Goal: Information Seeking & Learning: Learn about a topic

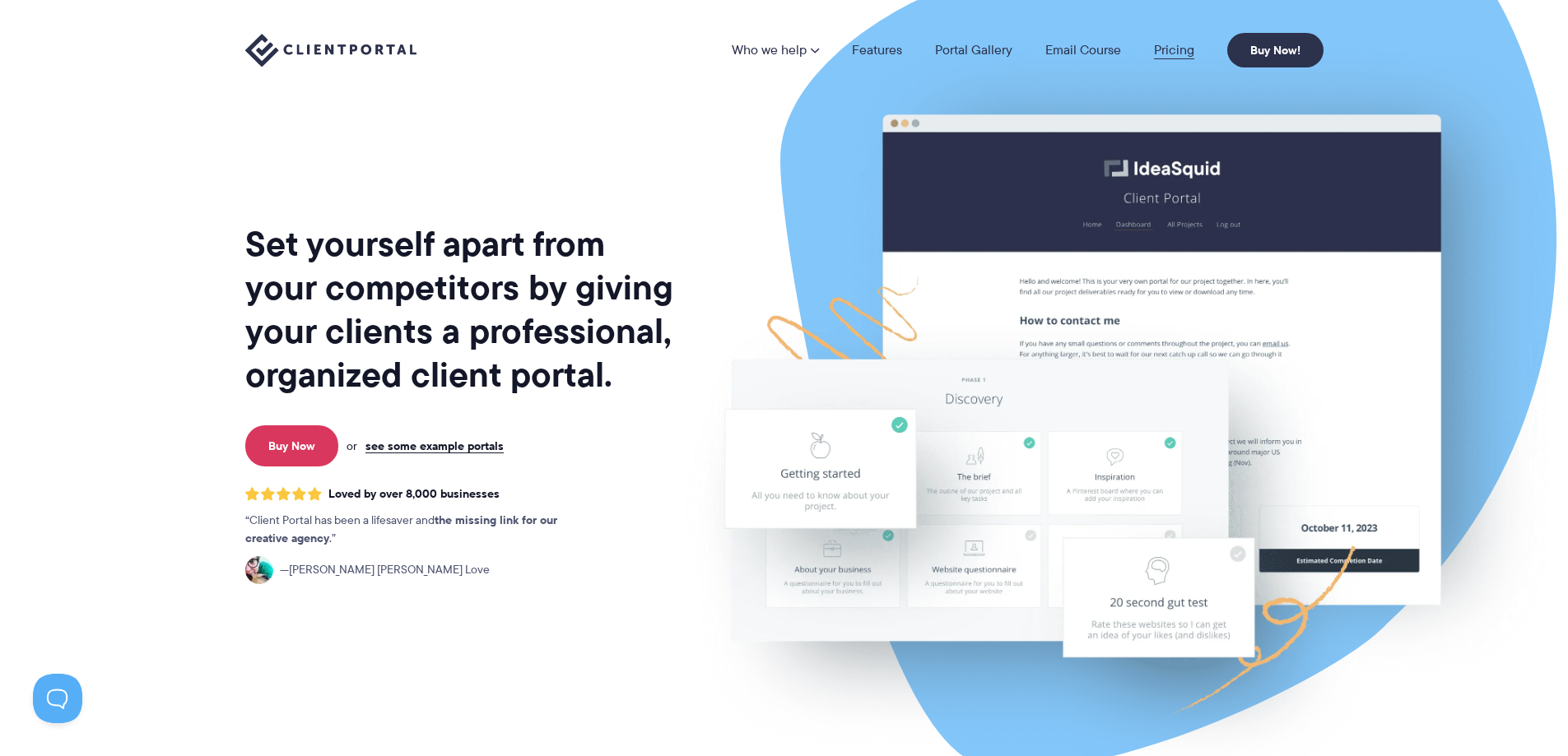
click at [1185, 44] on link "Pricing" at bounding box center [1174, 50] width 40 height 13
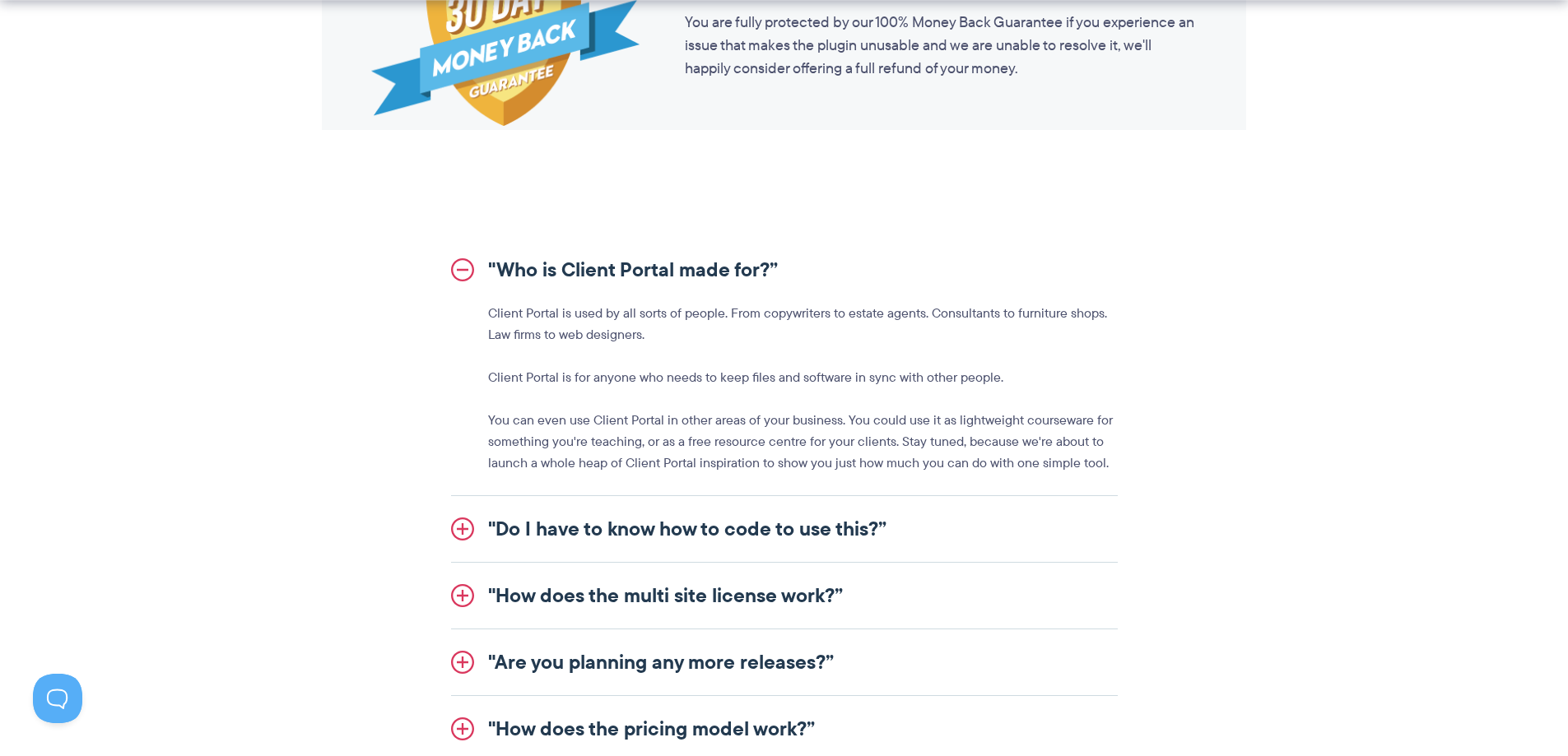
scroll to position [1728, 0]
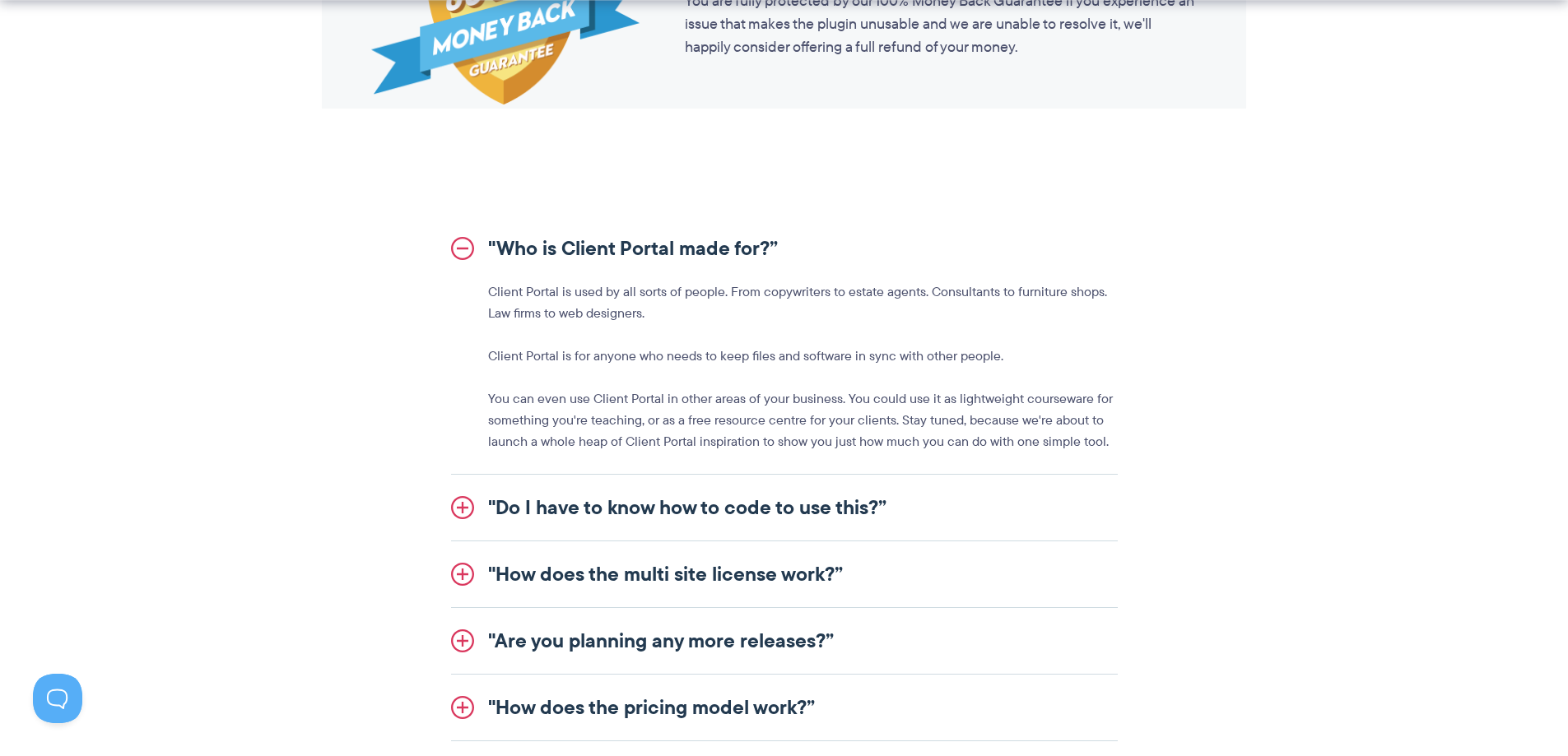
click at [661, 514] on link ""Do I have to know how to code to use this?”" at bounding box center [784, 507] width 667 height 66
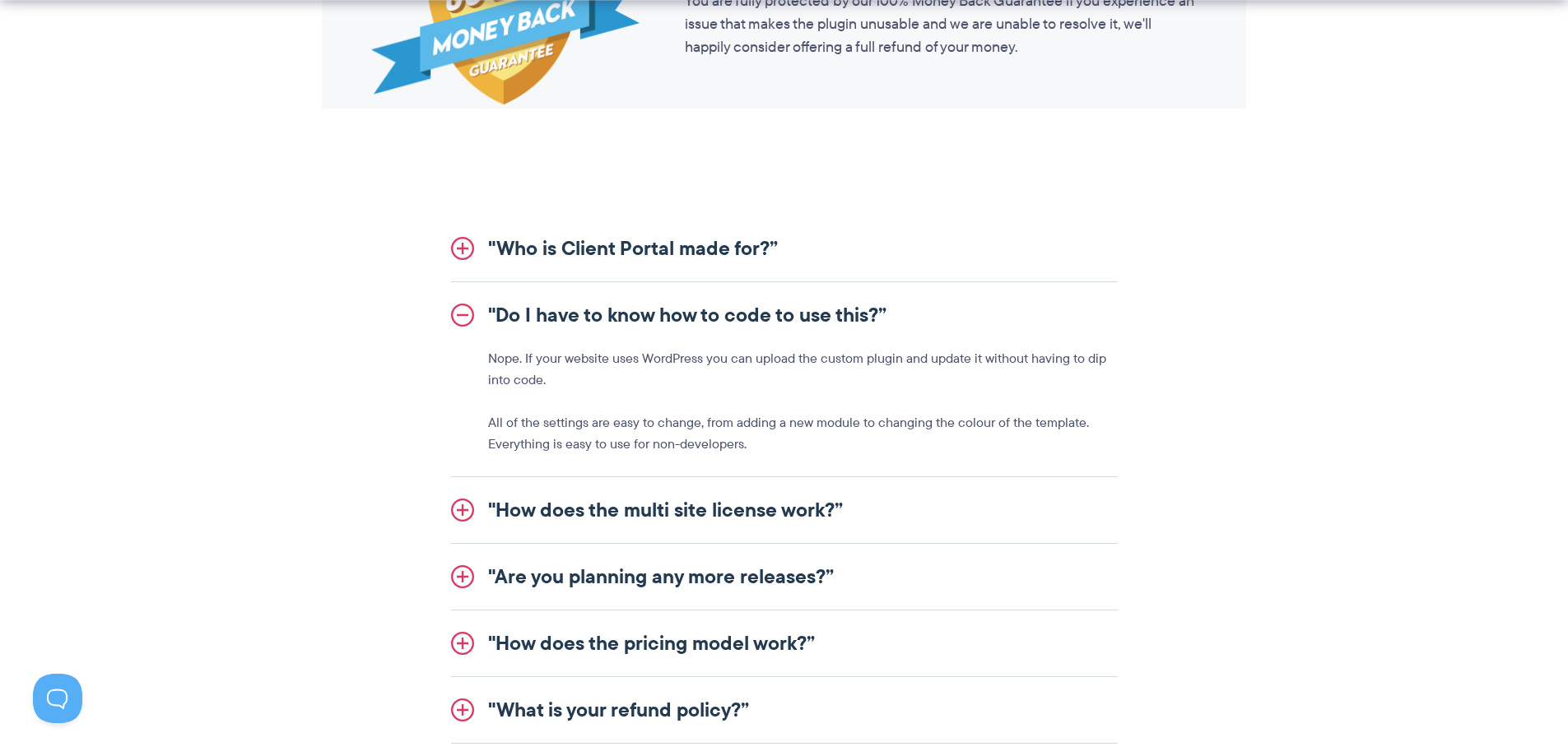
click at [640, 637] on link ""How does the pricing model work?”" at bounding box center [784, 643] width 667 height 66
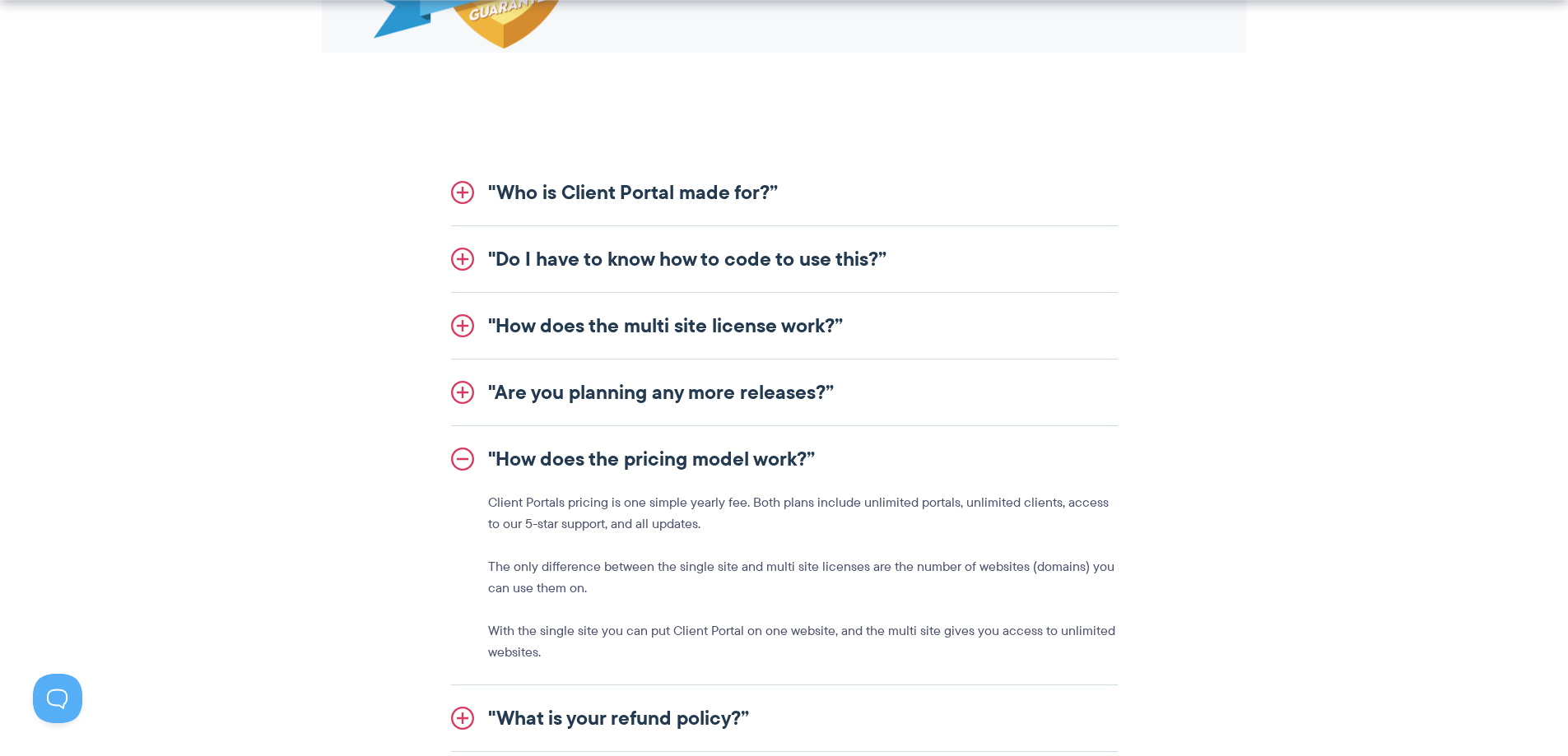
scroll to position [1810, 0]
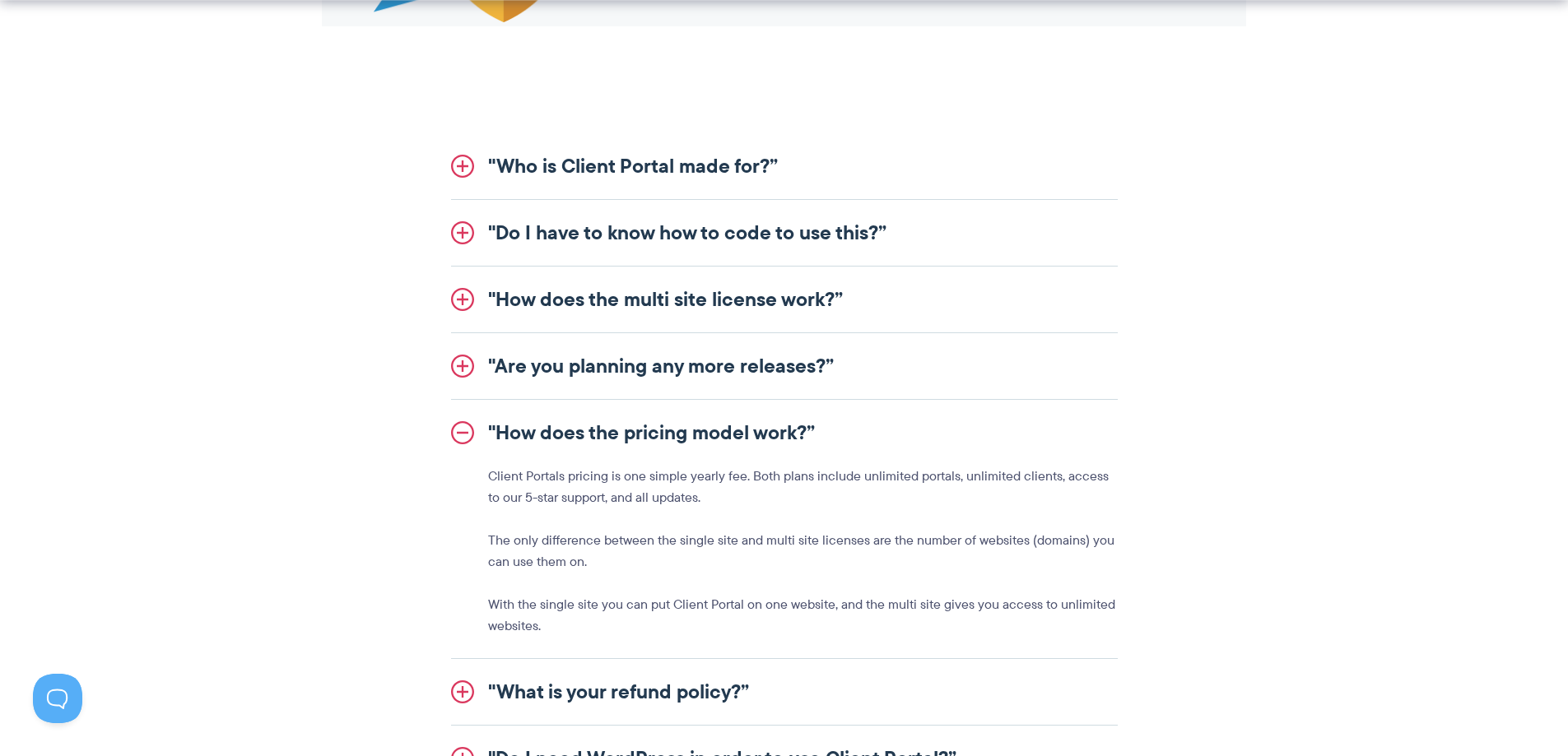
click at [646, 684] on link ""What is your refund policy?”" at bounding box center [784, 692] width 667 height 66
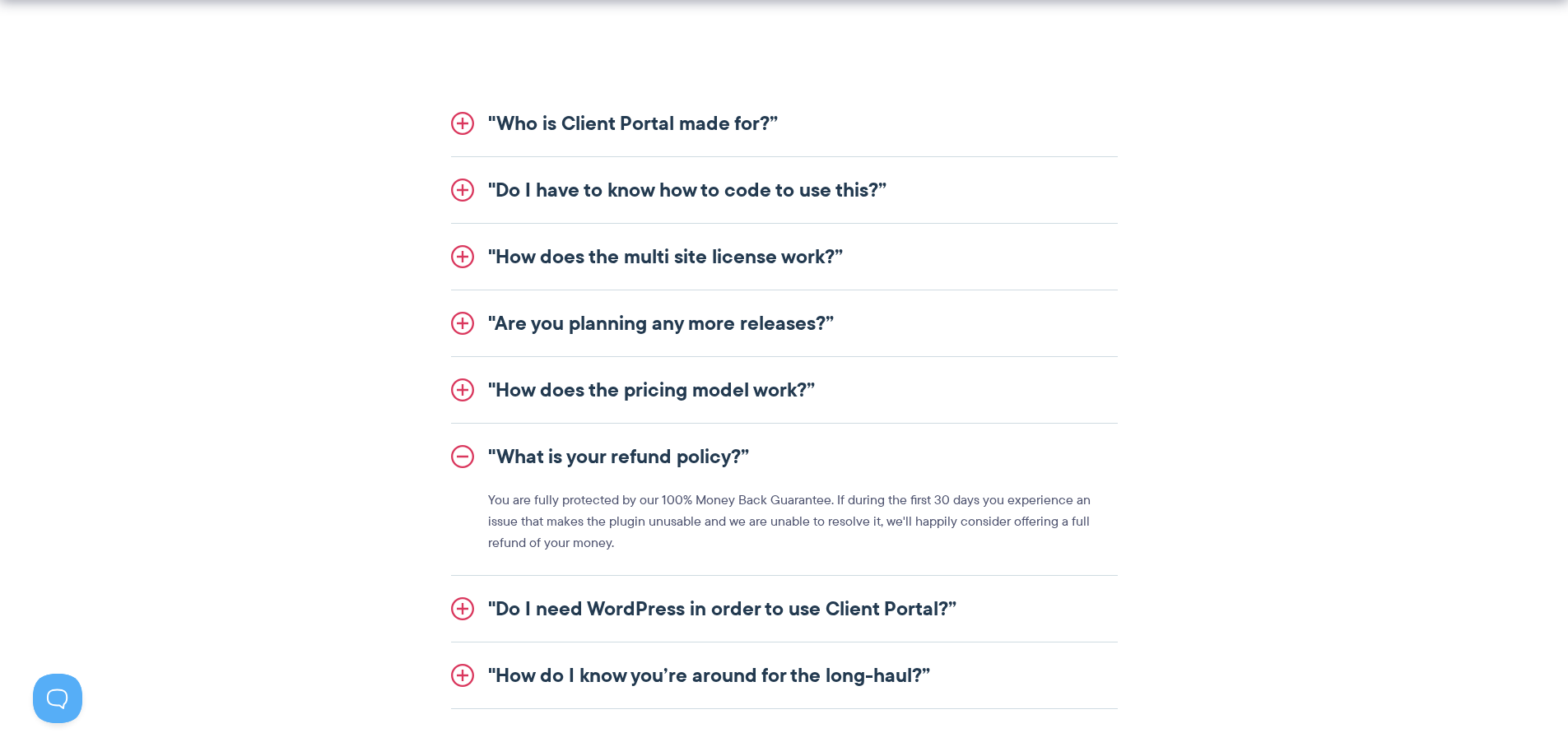
scroll to position [1893, 0]
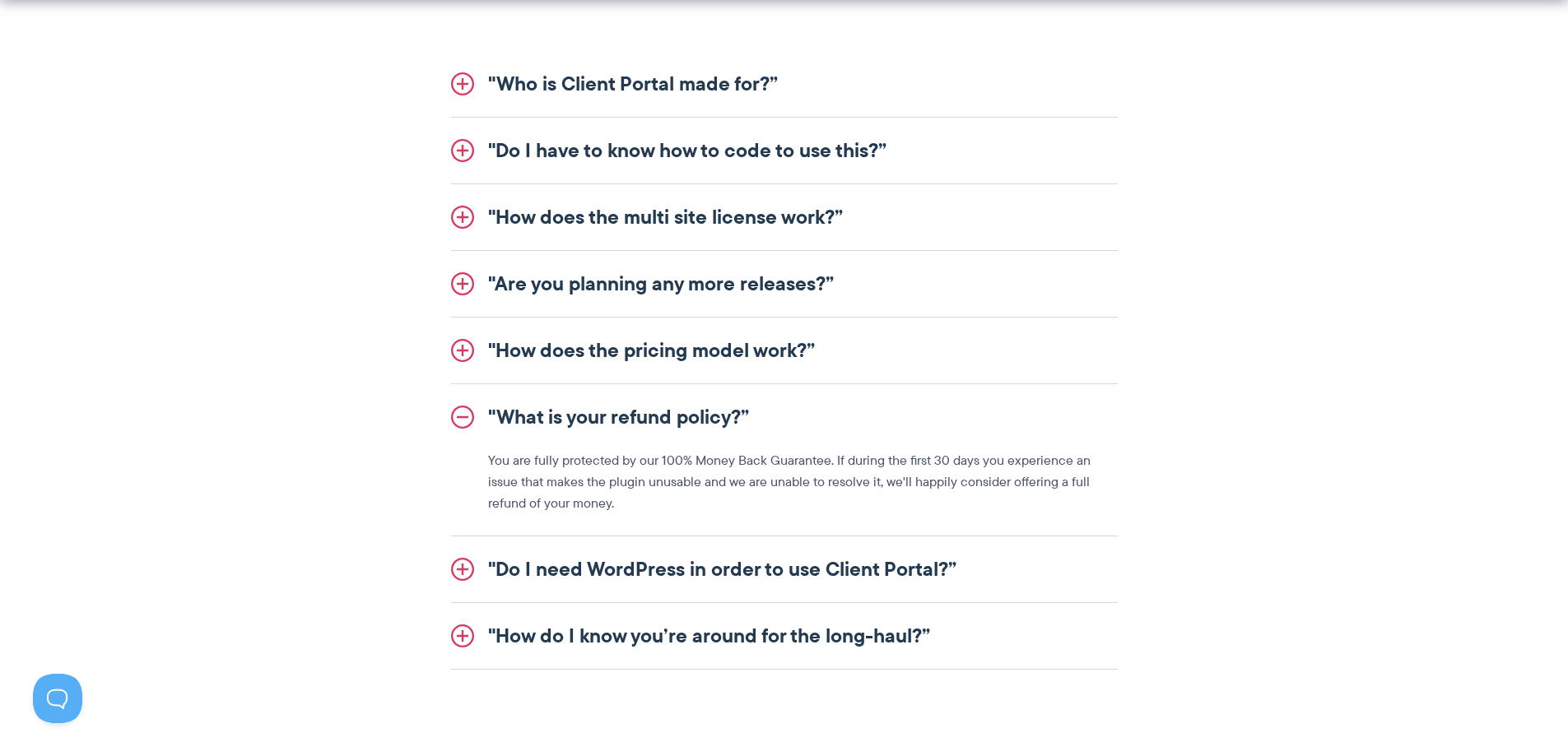
click at [775, 594] on link ""Do I need WordPress in order to use Client Portal?”" at bounding box center [784, 569] width 667 height 66
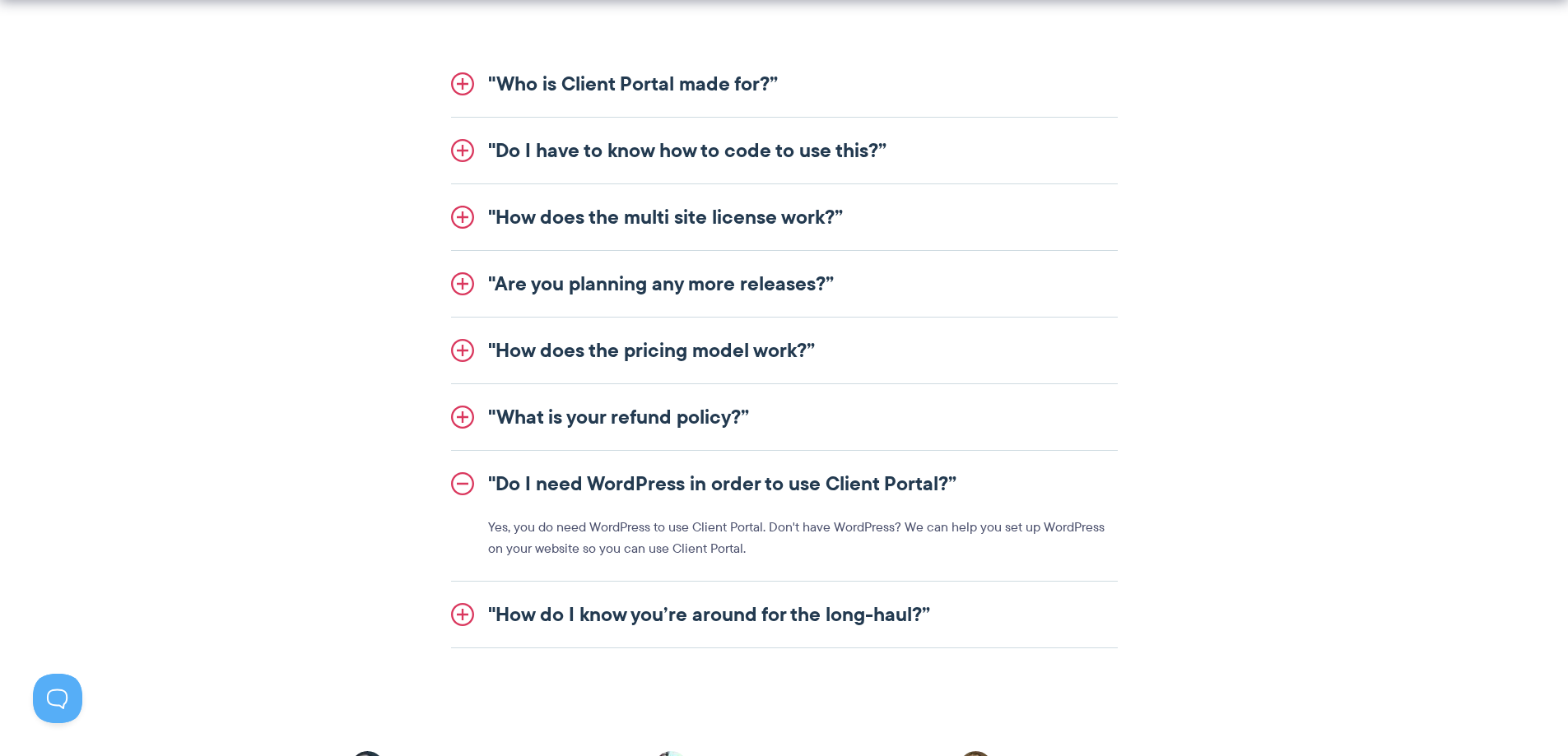
click at [779, 635] on link ""How do I know you’re around for the long-haul?”" at bounding box center [784, 614] width 667 height 66
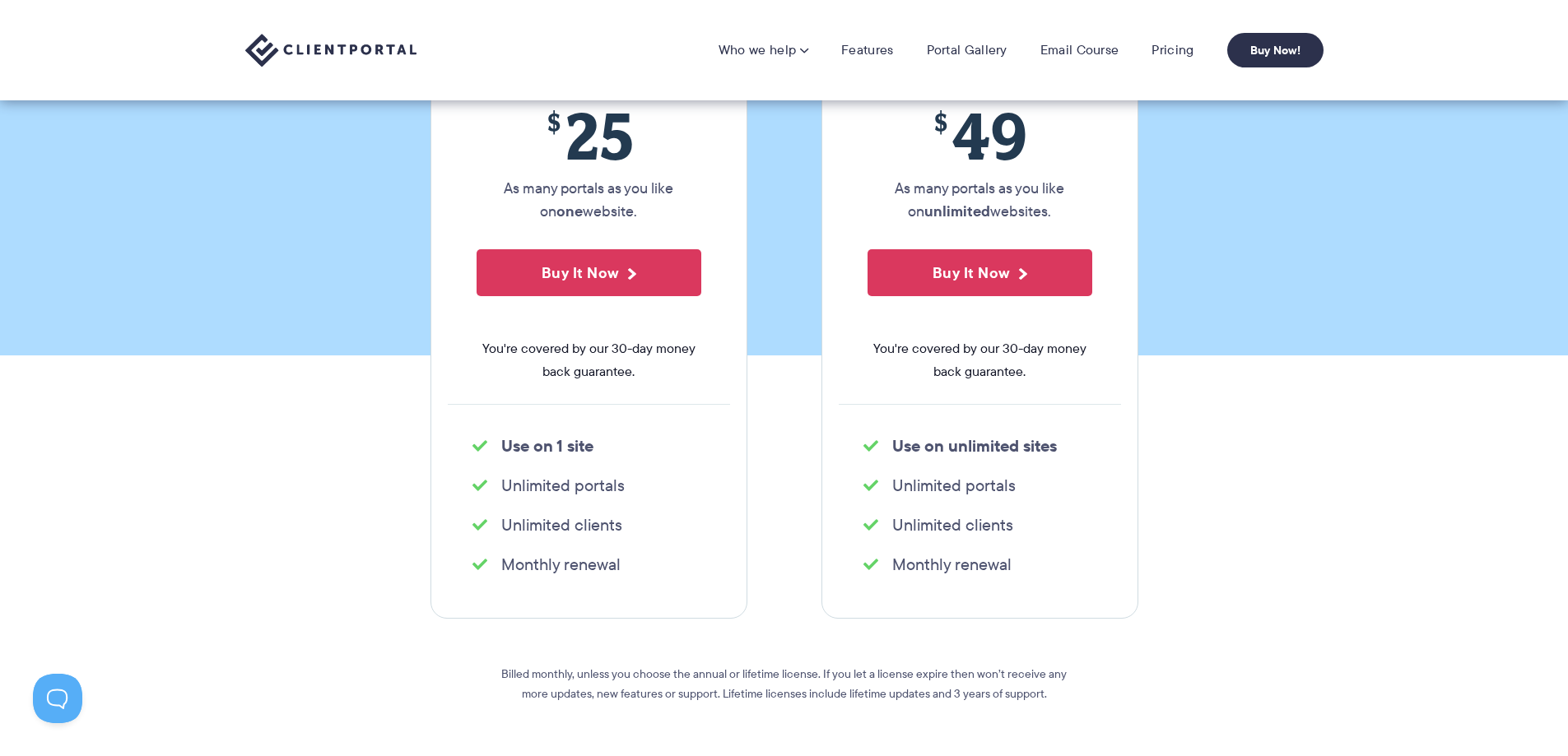
scroll to position [207, 0]
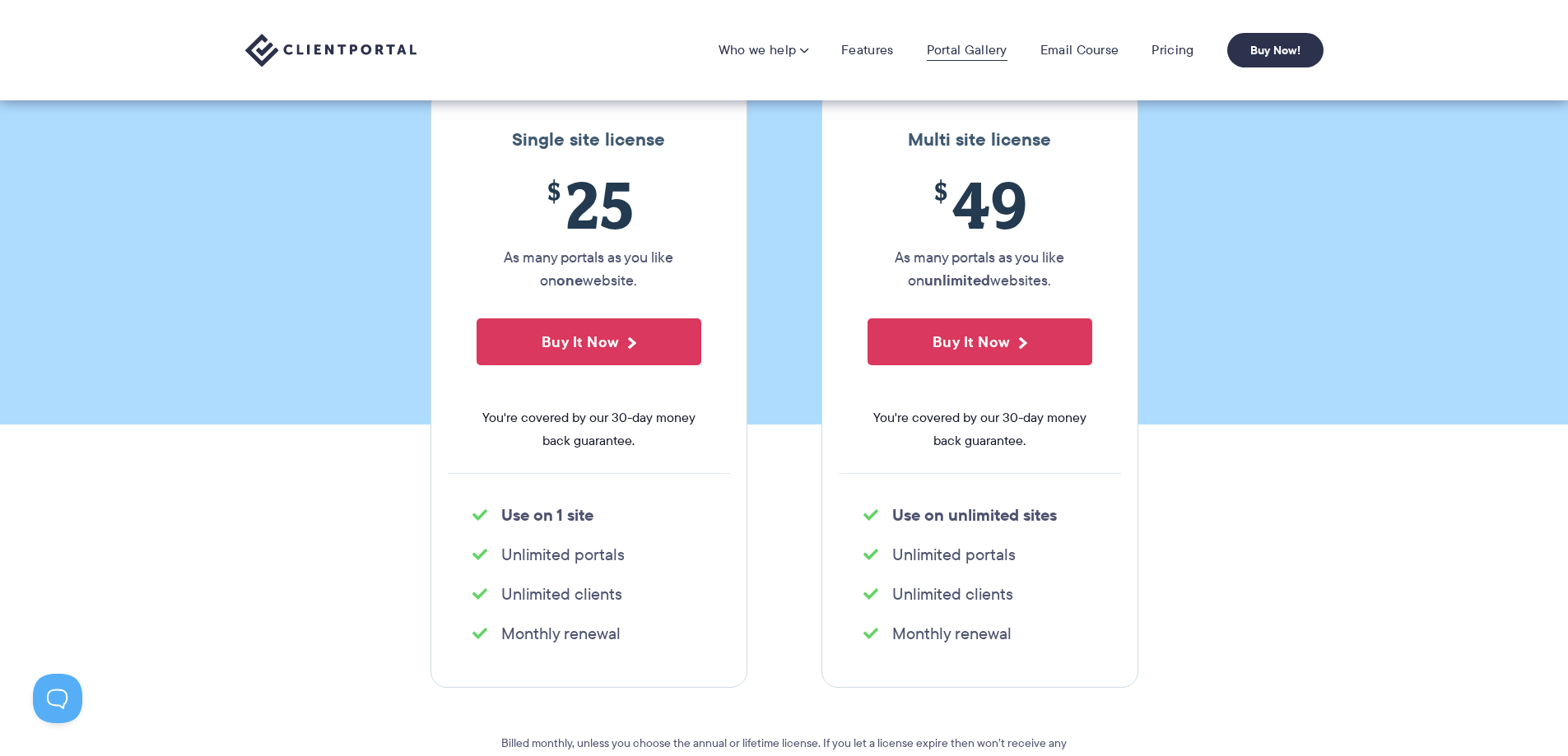
click at [975, 50] on link "Portal Gallery" at bounding box center [967, 50] width 81 height 17
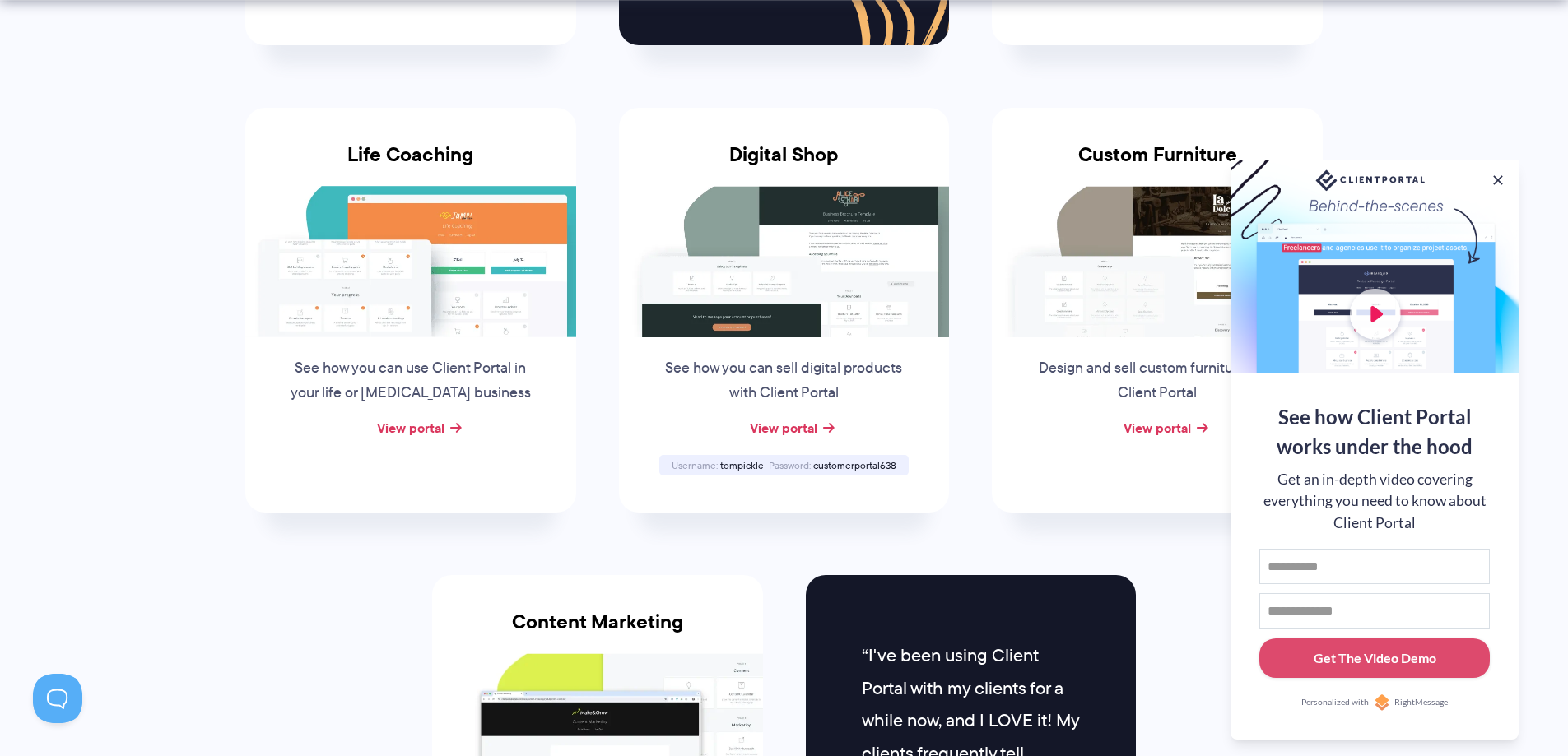
scroll to position [1317, 0]
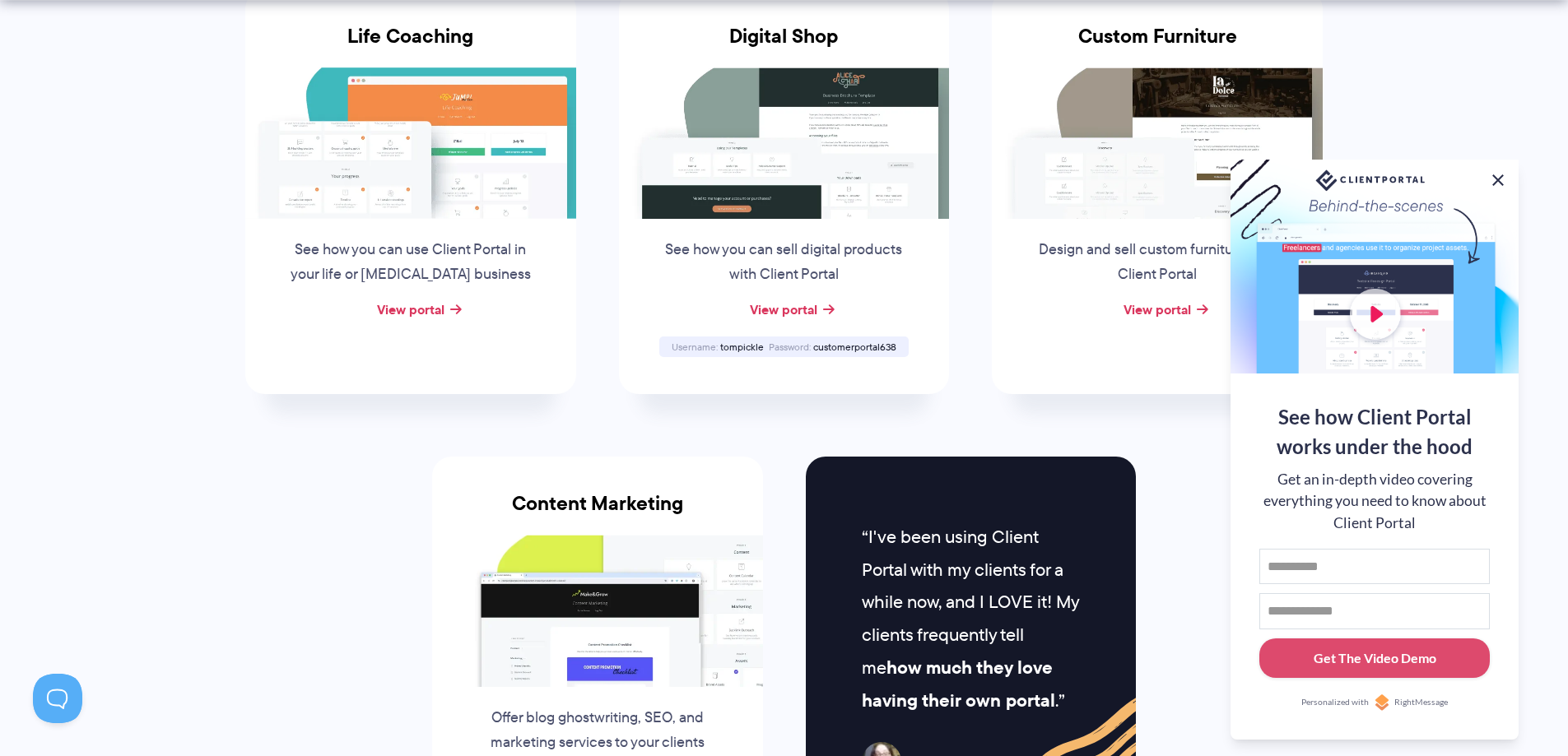
click at [1501, 176] on button at bounding box center [1498, 180] width 20 height 20
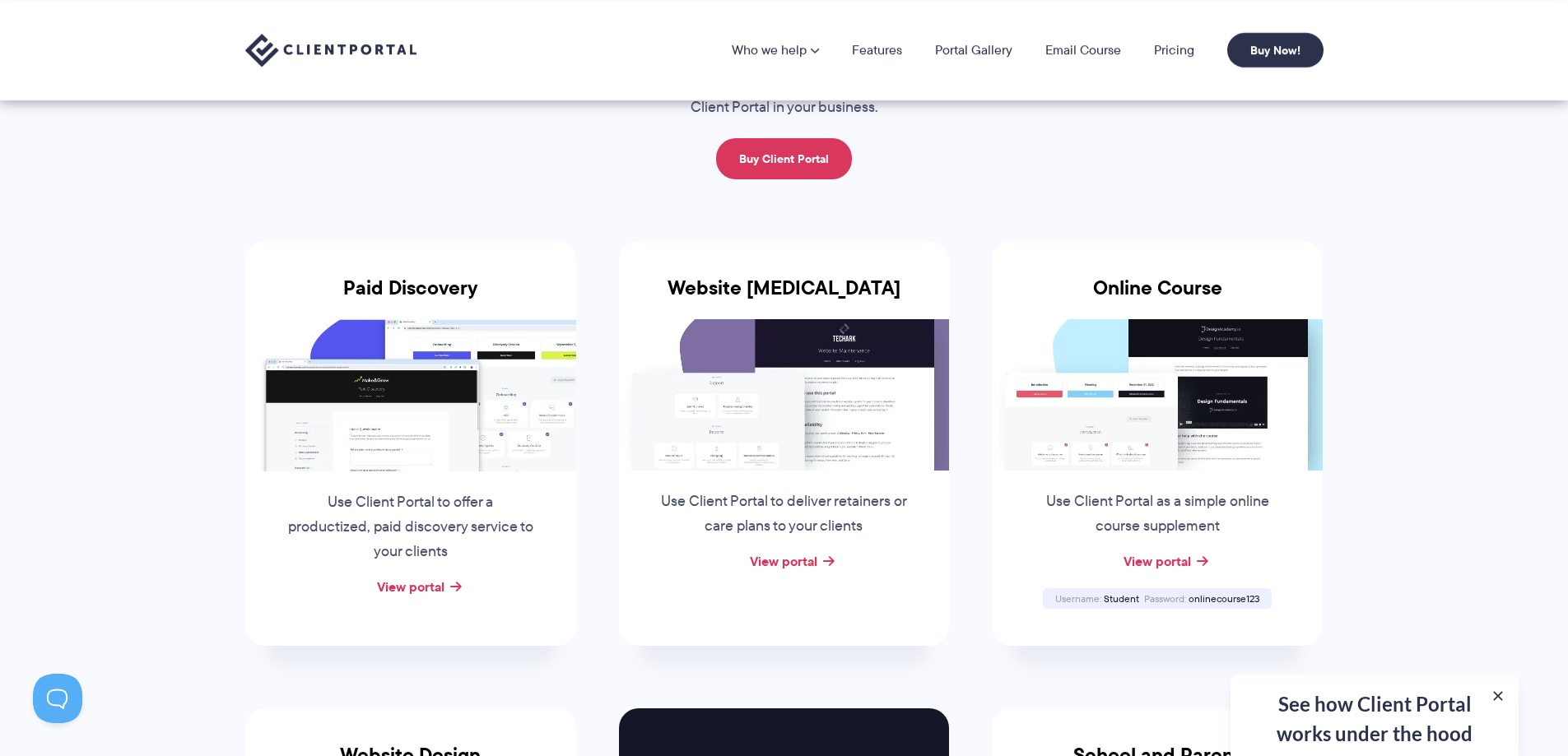
scroll to position [87, 0]
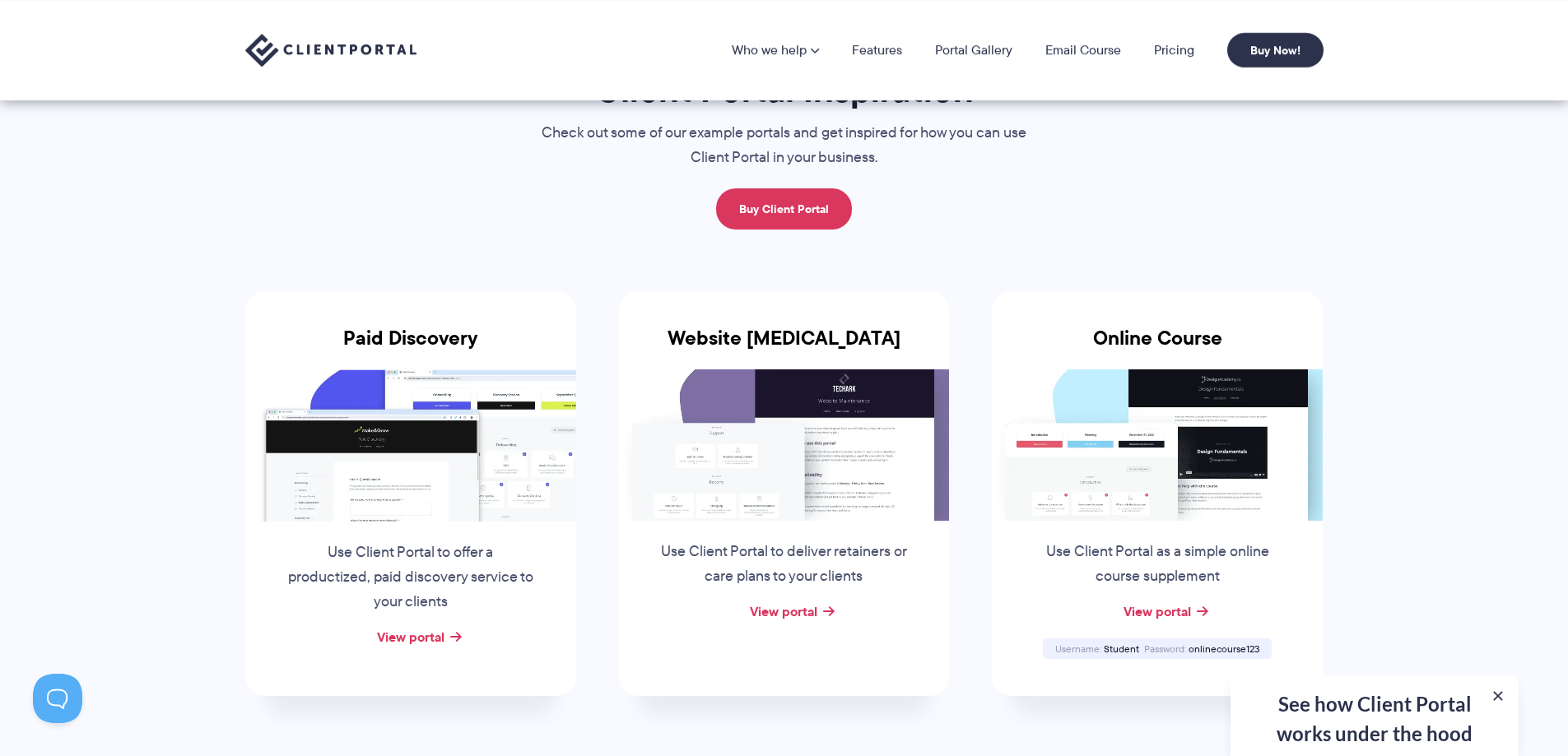
click at [368, 456] on img at bounding box center [411, 444] width 331 height 151
click at [406, 634] on link "View portal" at bounding box center [410, 637] width 68 height 20
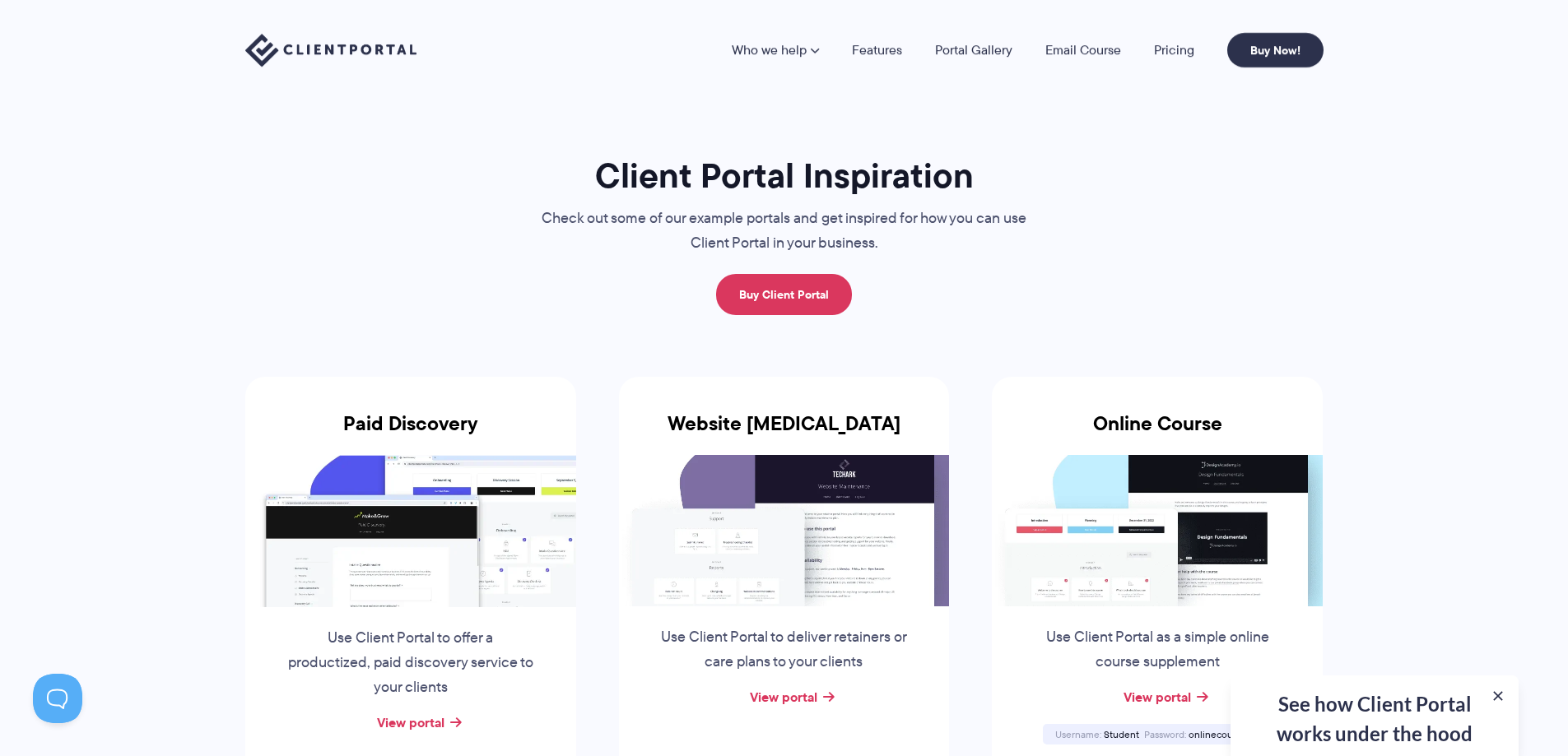
scroll to position [0, 0]
